Goal: Transaction & Acquisition: Purchase product/service

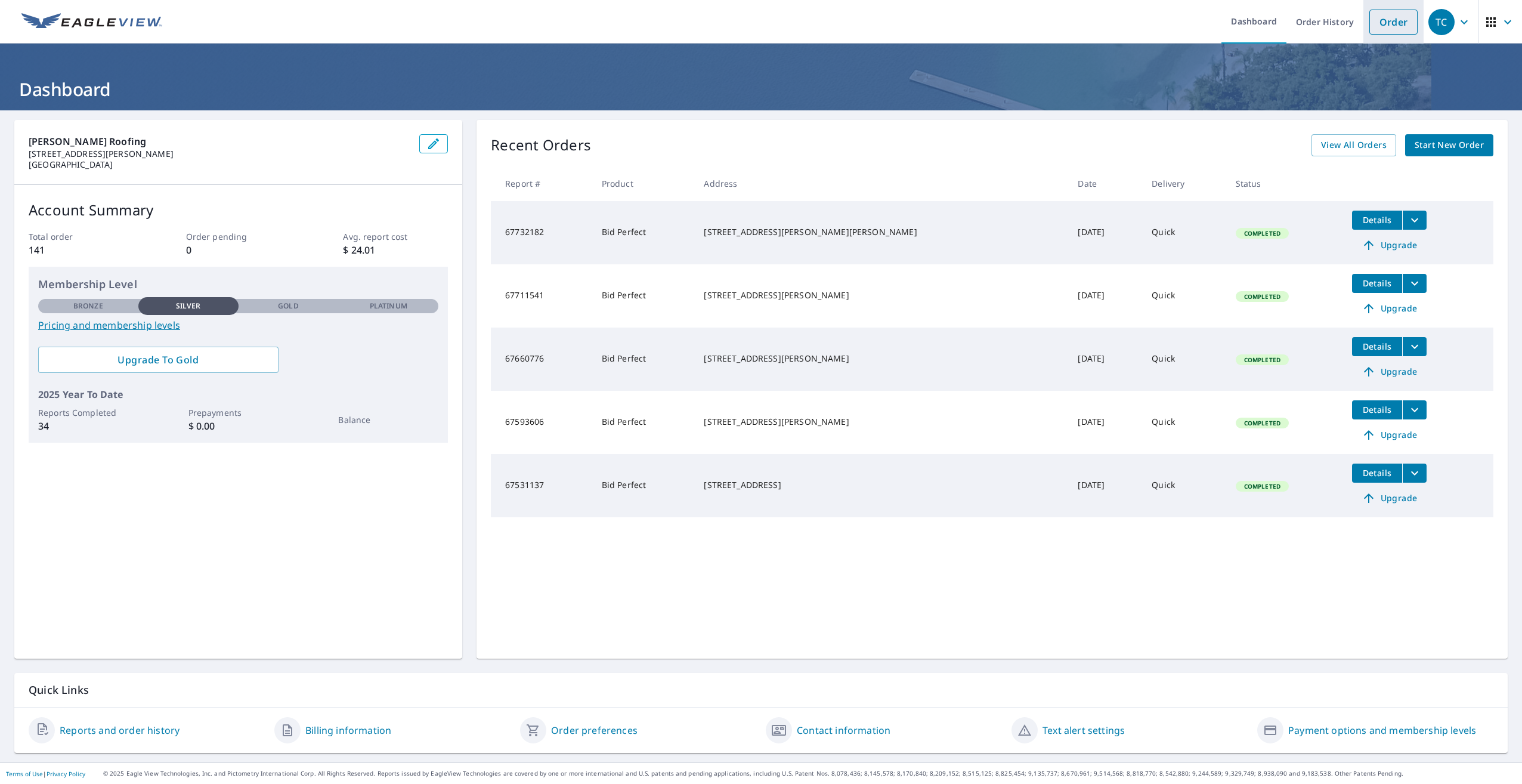
click at [1385, 19] on link "Order" at bounding box center [1394, 22] width 49 height 25
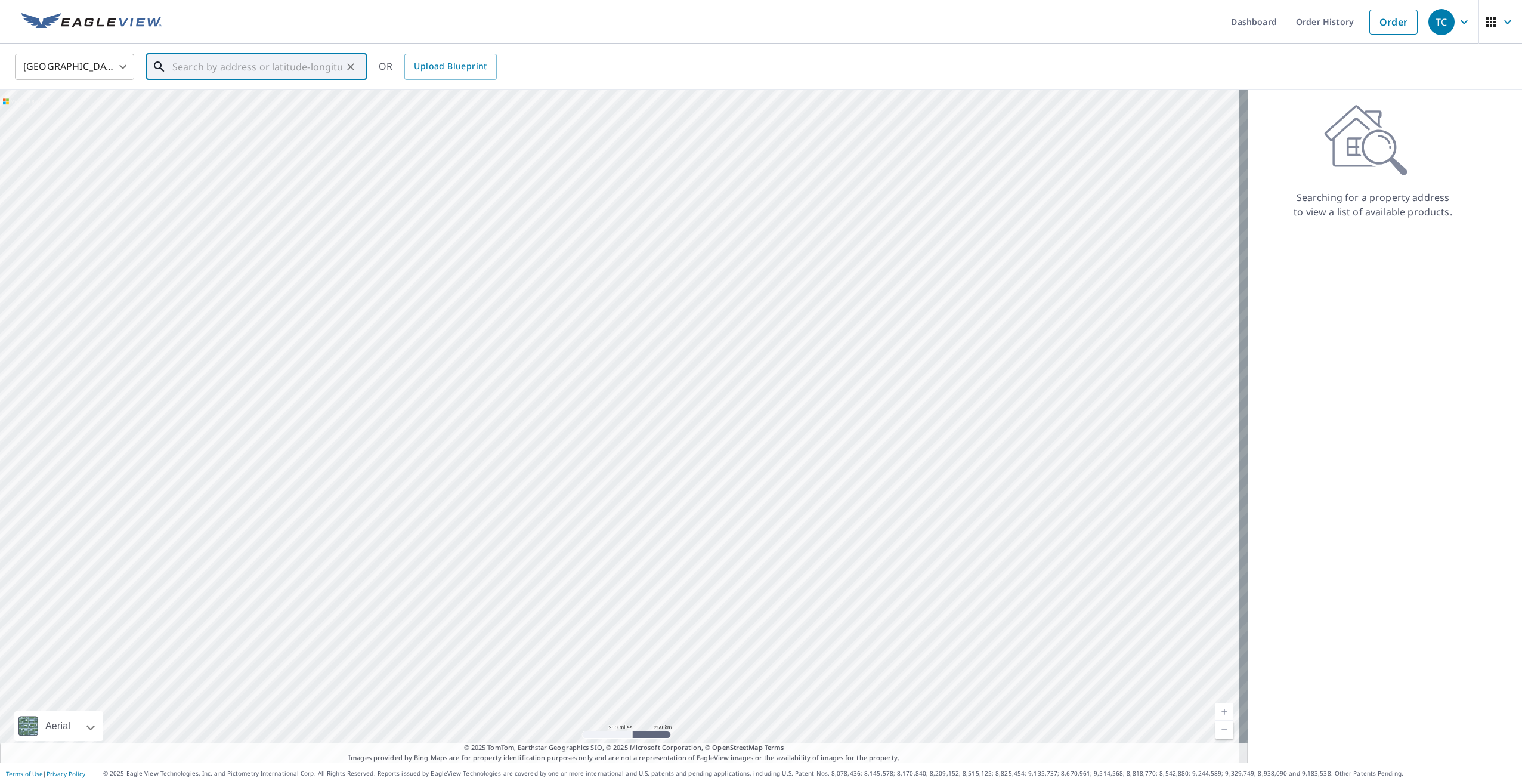
click at [200, 61] on input "text" at bounding box center [258, 67] width 170 height 33
click at [200, 99] on span "[STREET_ADDRESS][PERSON_NAME]" at bounding box center [263, 101] width 187 height 14
type input "[STREET_ADDRESS][PERSON_NAME]"
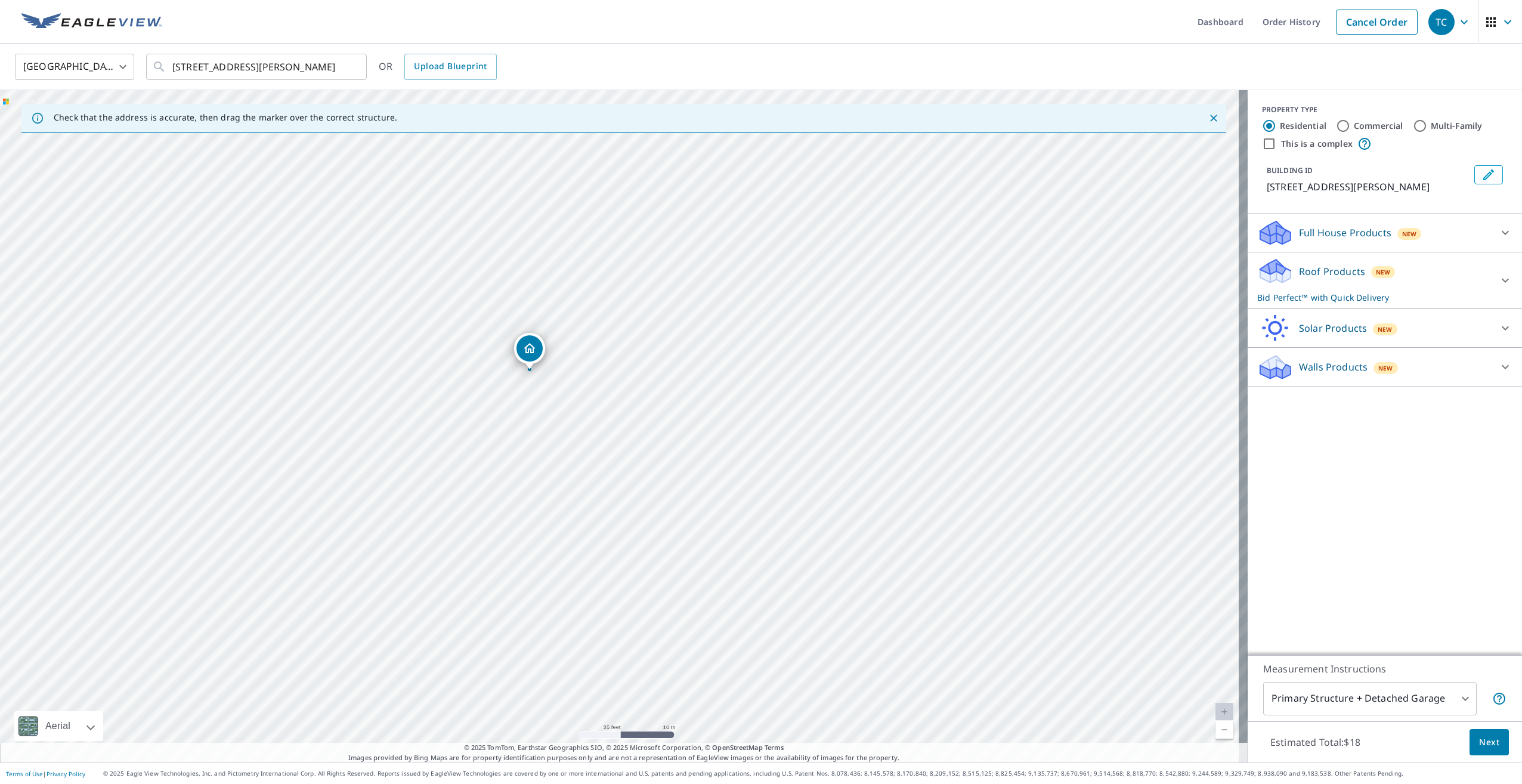
drag, startPoint x: 528, startPoint y: 454, endPoint x: 782, endPoint y: 437, distance: 254.6
click at [782, 437] on div "[STREET_ADDRESS][PERSON_NAME]" at bounding box center [624, 426] width 1248 height 672
click at [1487, 739] on span "Next" at bounding box center [1489, 742] width 20 height 15
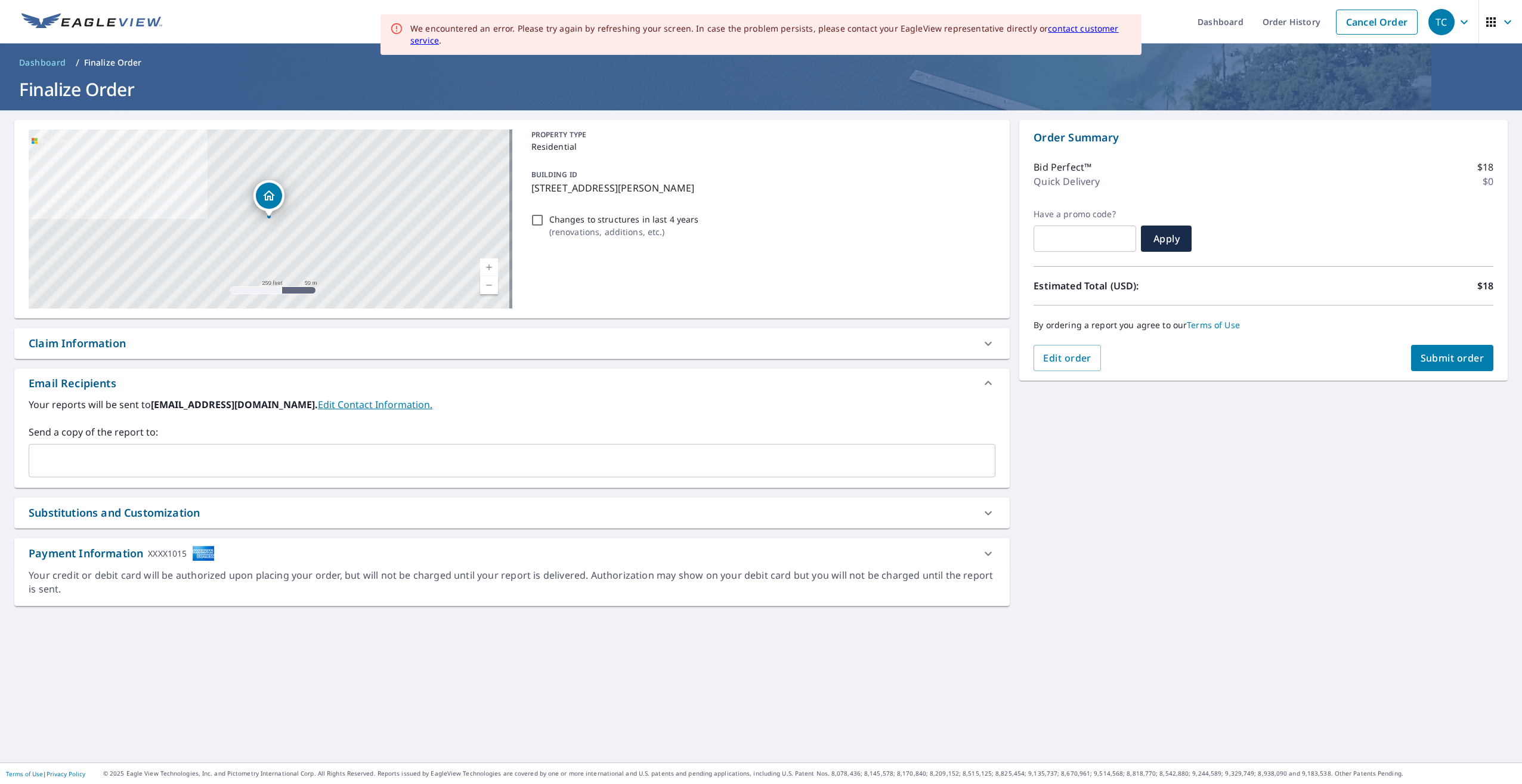
click at [1459, 359] on span "Submit order" at bounding box center [1453, 357] width 64 height 13
